Goal: Task Accomplishment & Management: Use online tool/utility

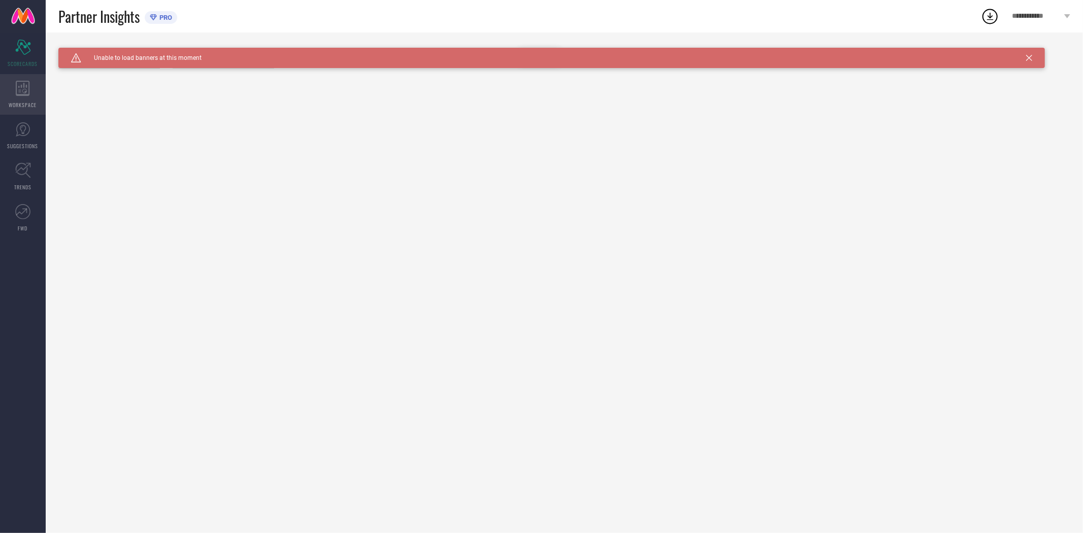
type input "All"
click at [22, 92] on icon at bounding box center [23, 88] width 14 height 15
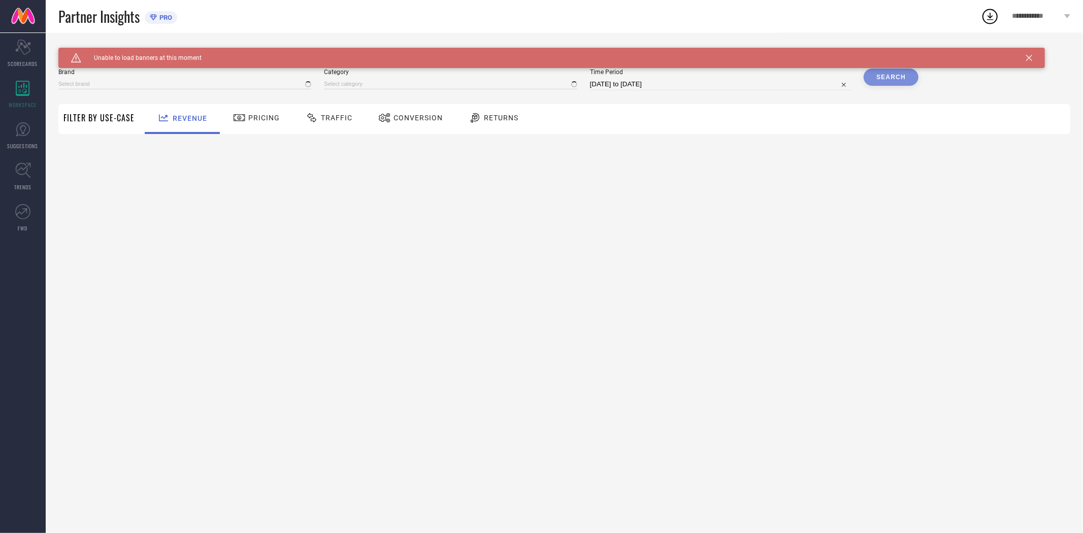
type input "EXTRA LOVE BY LIBAS"
type input "All"
click at [410, 120] on span "Conversion" at bounding box center [417, 118] width 49 height 8
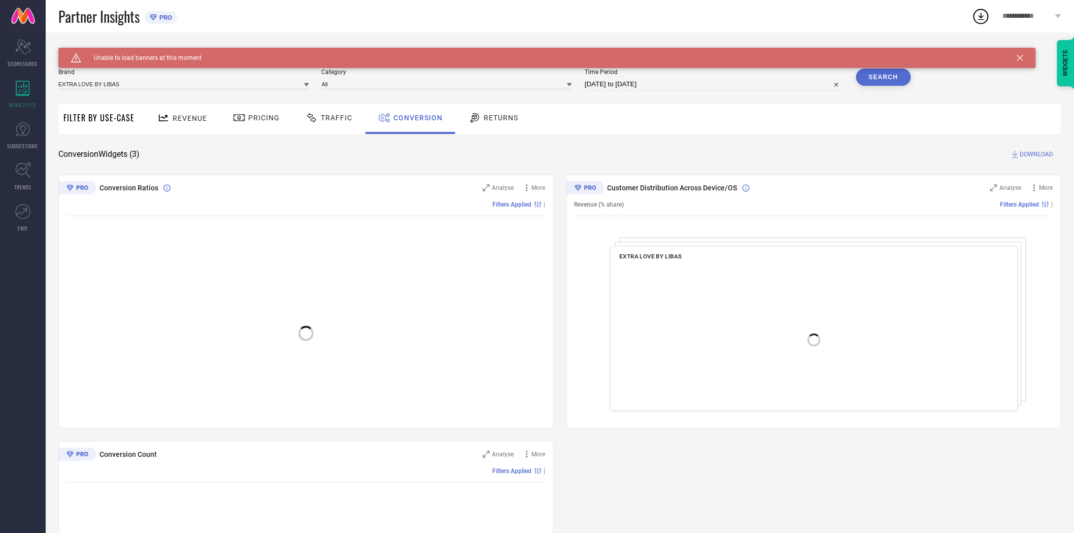
click at [1020, 58] on icon at bounding box center [1020, 58] width 6 height 6
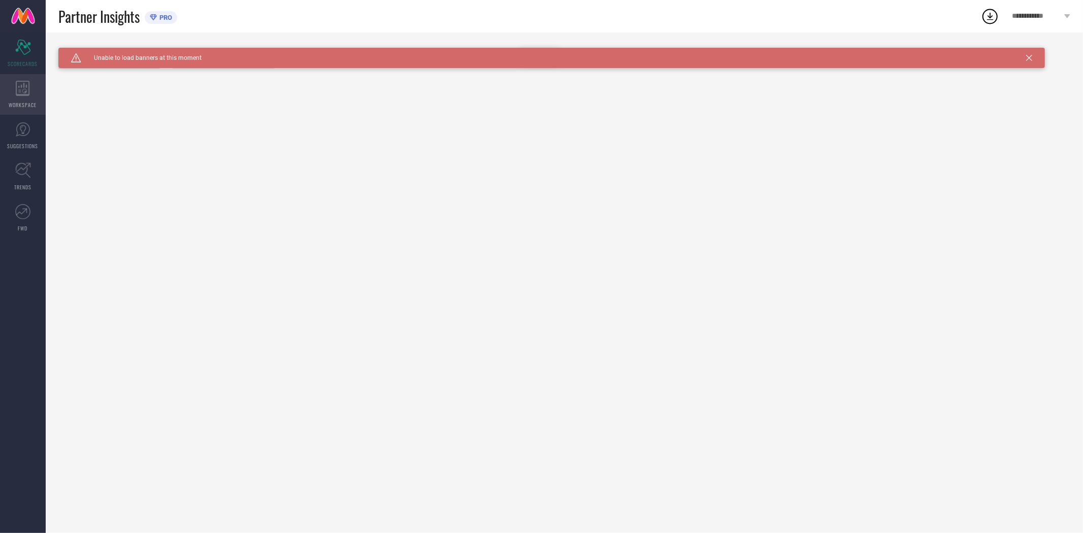
type input "All"
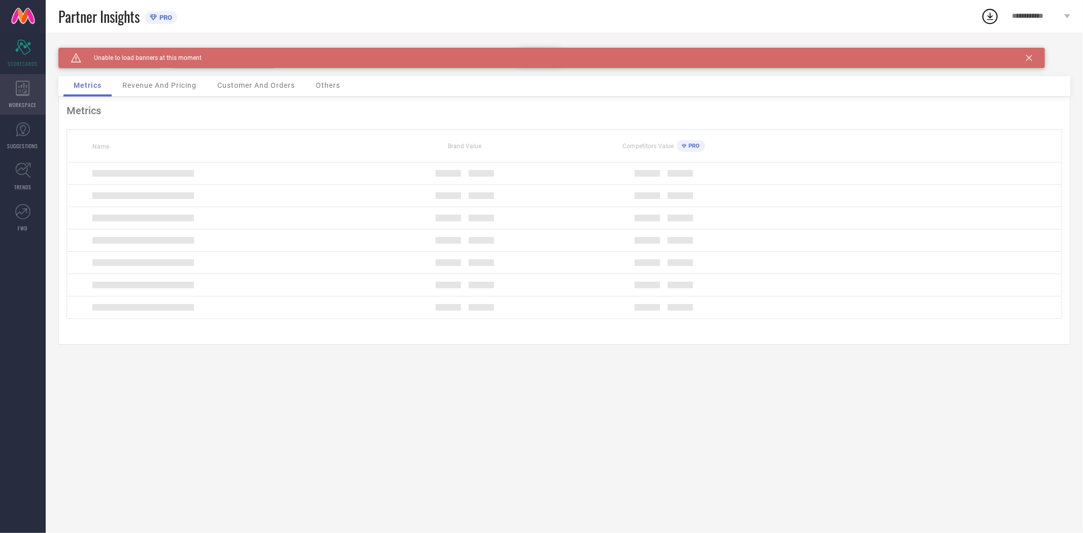
click at [21, 94] on icon at bounding box center [23, 88] width 14 height 15
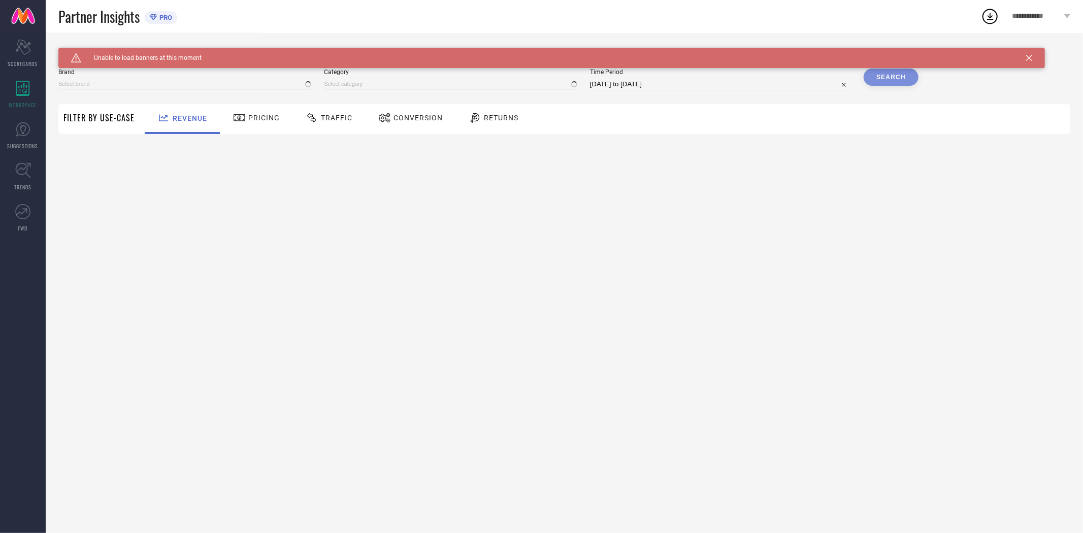
click at [412, 118] on span "Conversion" at bounding box center [417, 118] width 49 height 8
type input "EXTRA LOVE BY LIBAS"
type input "All"
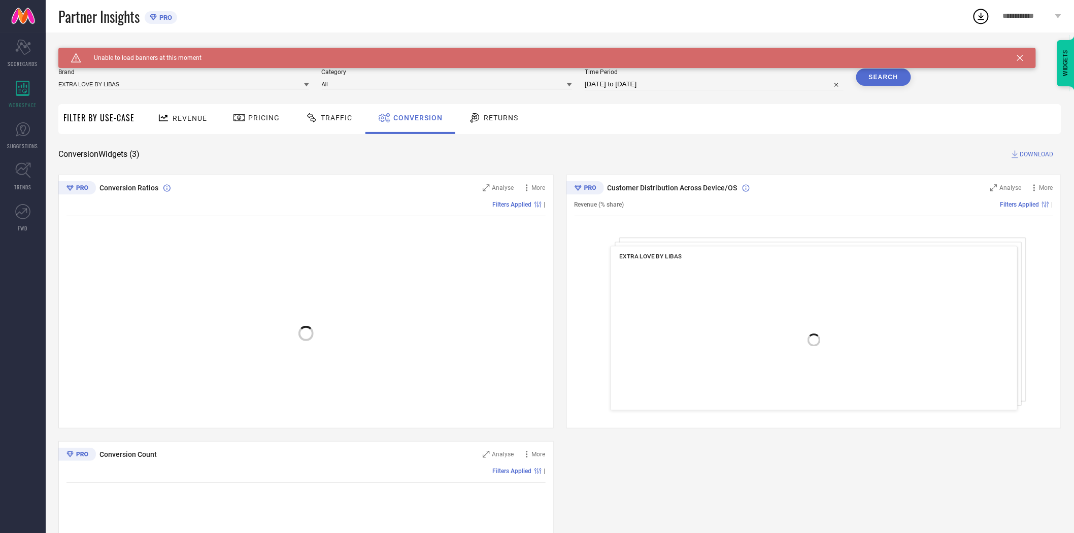
select select "7"
select select "2025"
select select "8"
select select "2025"
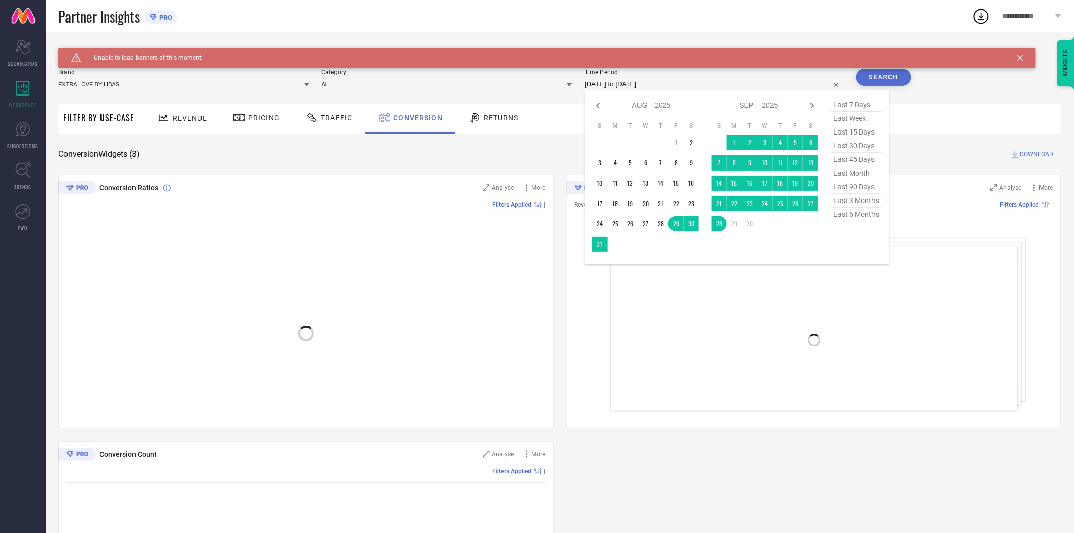
click at [664, 85] on input "[DATE] to [DATE]" at bounding box center [714, 84] width 259 height 12
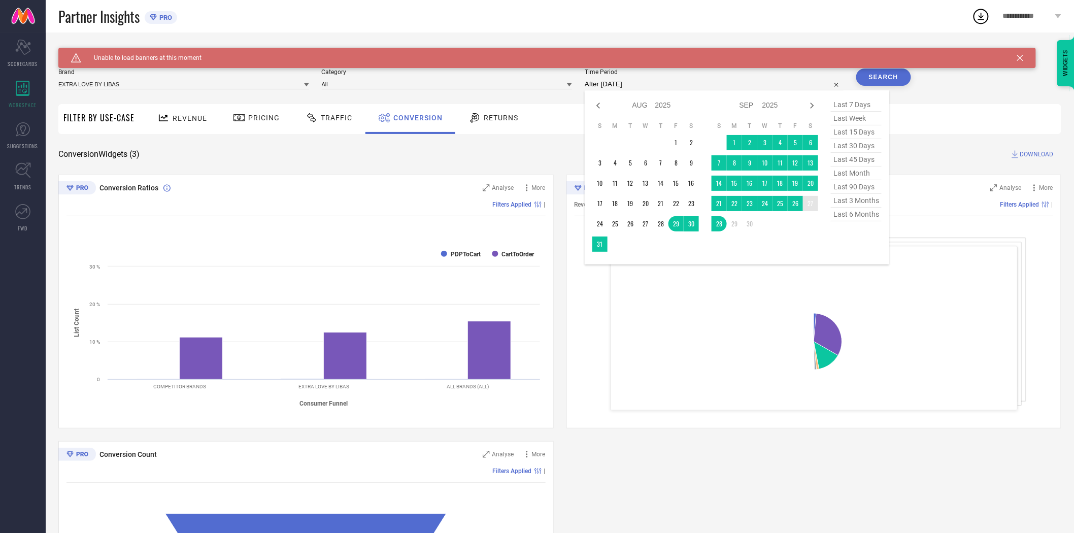
click at [810, 204] on td "27" at bounding box center [810, 203] width 15 height 15
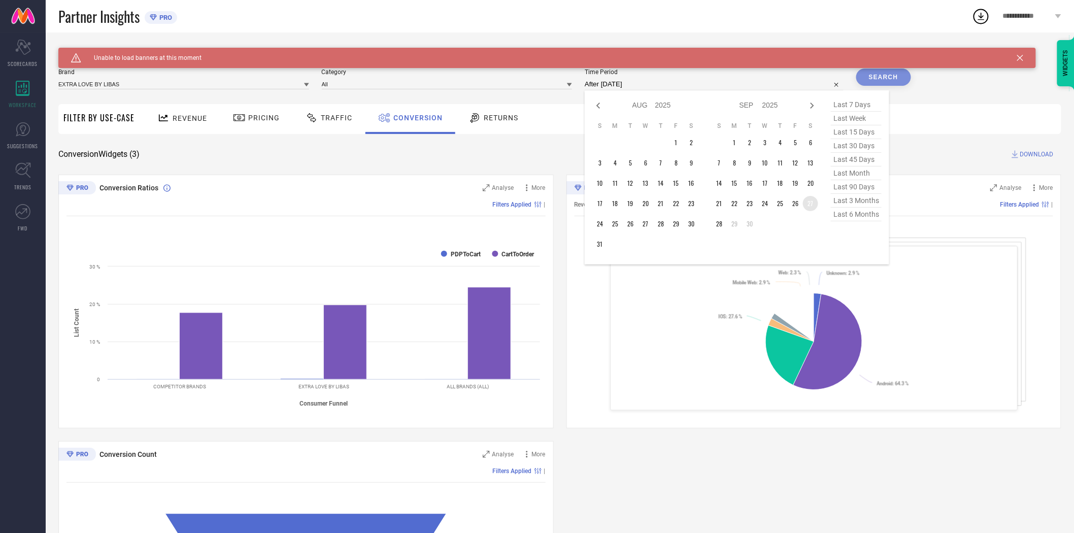
type input "[DATE] to [DATE]"
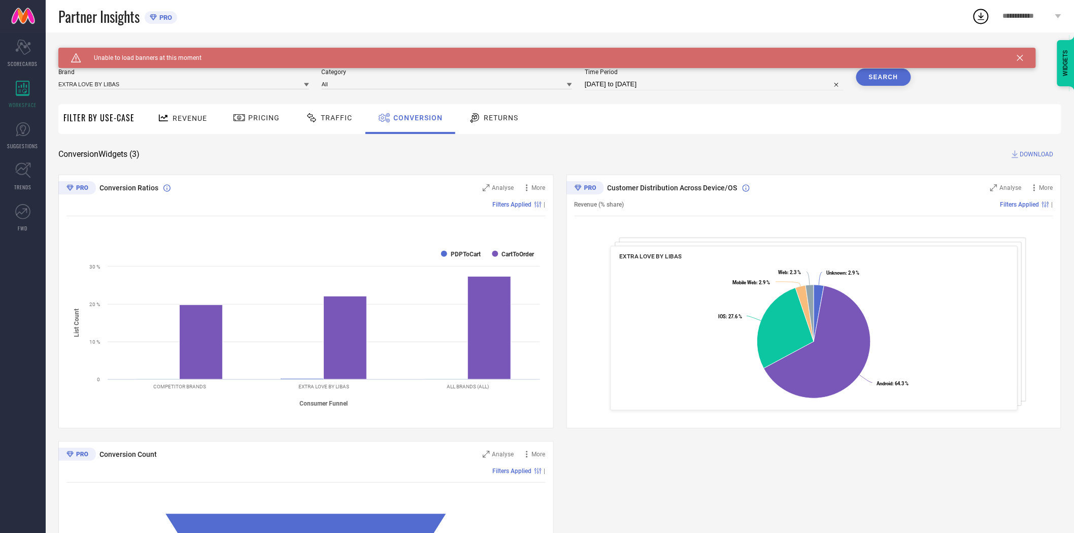
click at [899, 73] on button "Search" at bounding box center [883, 77] width 55 height 17
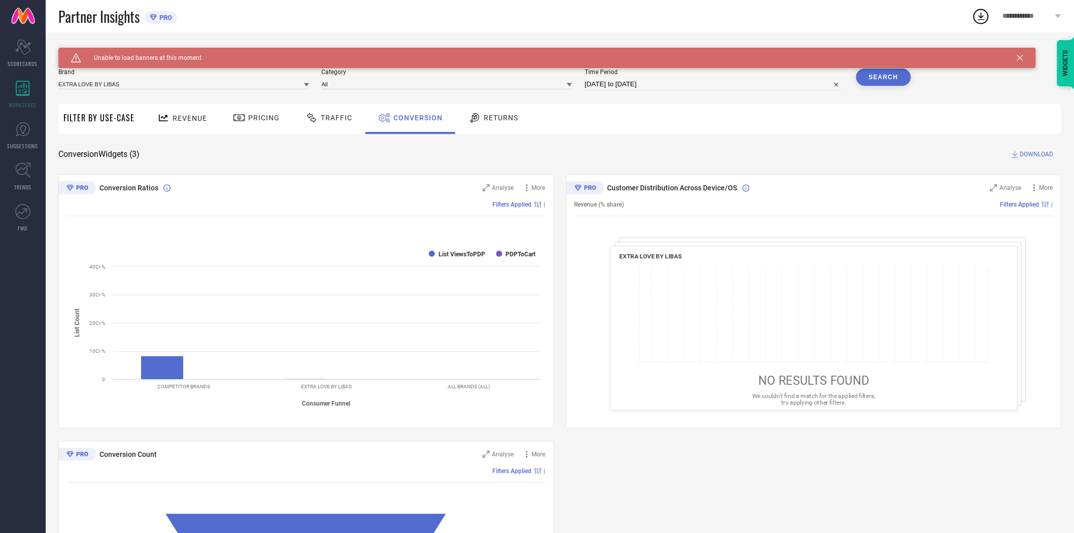
click at [1024, 149] on span "DOWNLOAD" at bounding box center [1037, 154] width 34 height 10
